Goal: Information Seeking & Learning: Learn about a topic

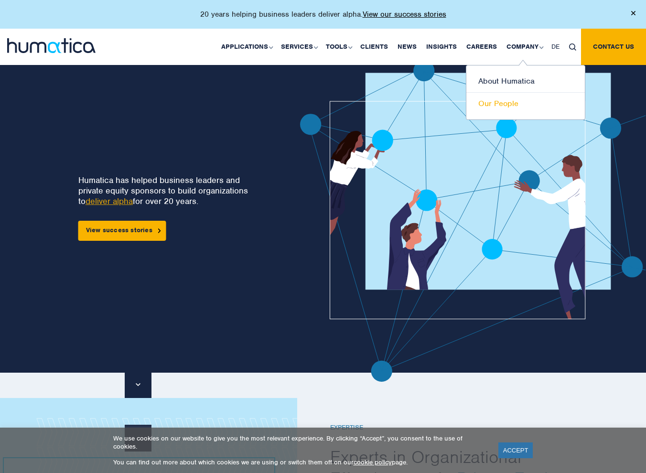
click at [502, 101] on link "Our People" at bounding box center [525, 104] width 118 height 22
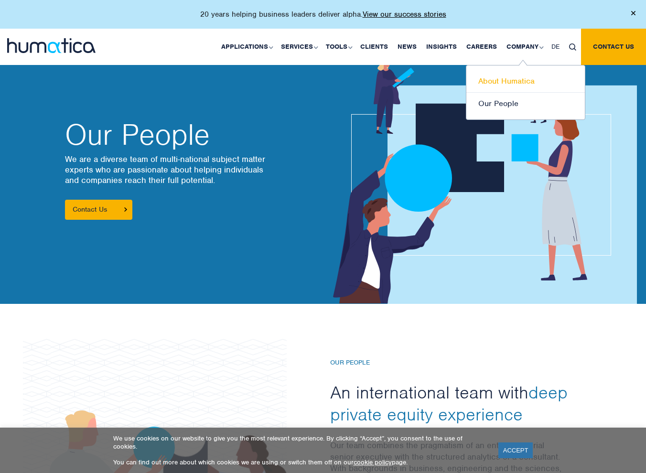
click at [510, 78] on link "About Humatica" at bounding box center [525, 81] width 118 height 22
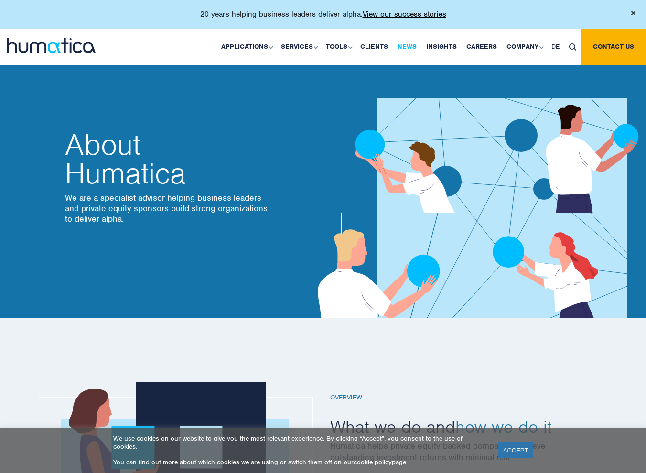
click at [411, 46] on link "News" at bounding box center [407, 47] width 29 height 36
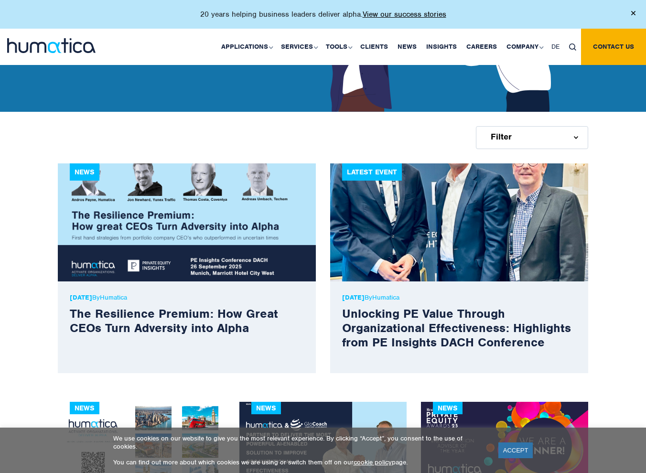
scroll to position [239, 0]
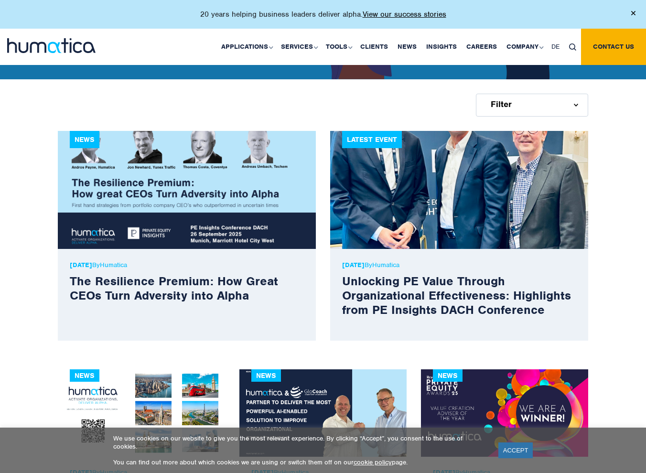
click at [510, 209] on img at bounding box center [459, 190] width 258 height 118
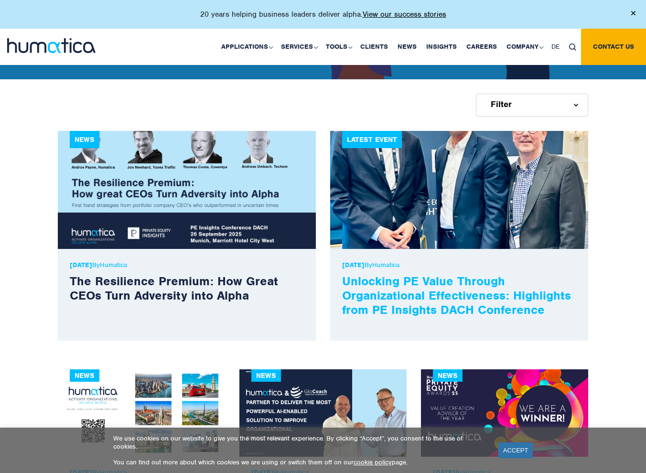
click at [500, 291] on link "Unlocking PE Value Through Organizational Effectiveness: Highlights from PE Ins…" at bounding box center [456, 295] width 229 height 44
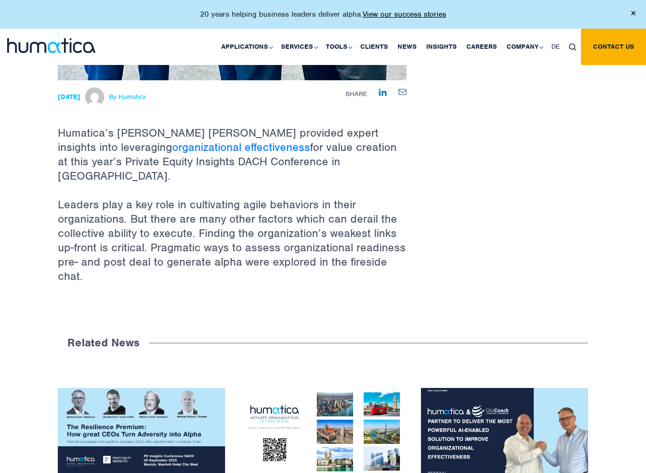
scroll to position [681, 0]
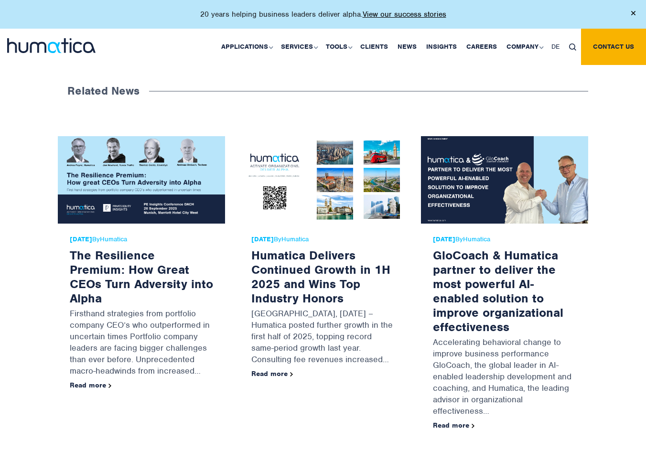
click at [534, 167] on img at bounding box center [504, 179] width 167 height 87
click at [458, 421] on link "Read more" at bounding box center [454, 425] width 42 height 9
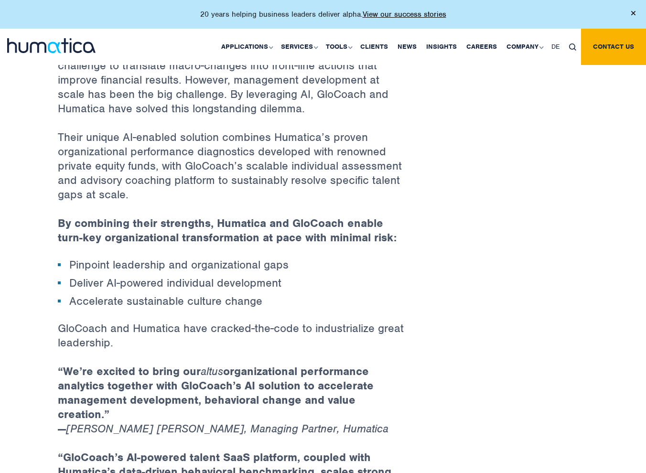
scroll to position [621, 0]
